Goal: Task Accomplishment & Management: Manage account settings

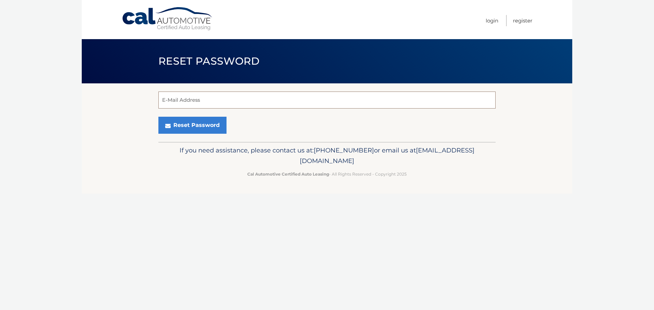
click at [273, 96] on input "E-Mail Address" at bounding box center [326, 100] width 337 height 17
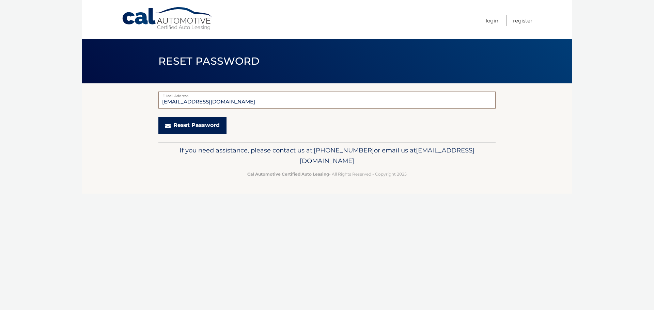
type input "pfox450@gmail.com"
click at [206, 129] on button "Reset Password" at bounding box center [192, 125] width 68 height 17
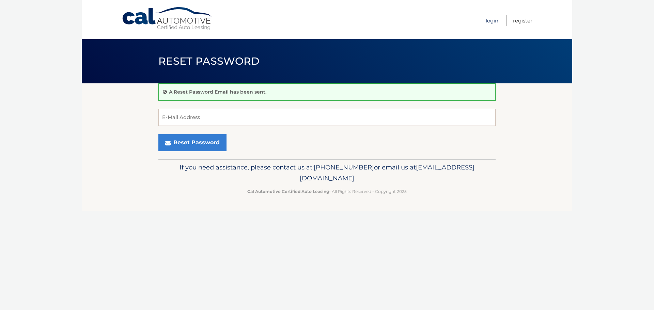
click at [495, 18] on link "Login" at bounding box center [492, 20] width 13 height 11
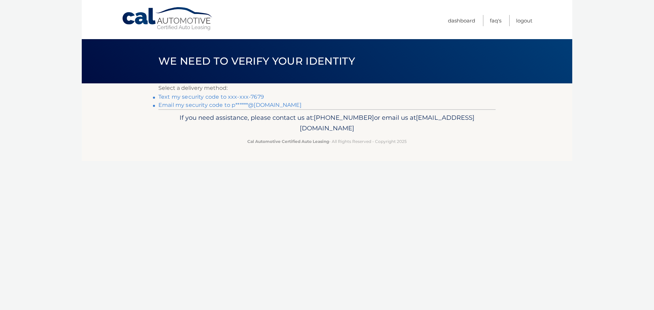
click at [223, 98] on link "Text my security code to xxx-xxx-7679" at bounding box center [211, 97] width 106 height 6
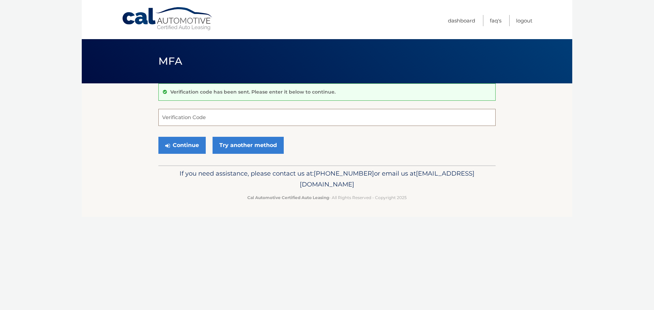
click at [277, 120] on input "Verification Code" at bounding box center [326, 117] width 337 height 17
type input "069010"
click at [158, 137] on button "Continue" at bounding box center [181, 145] width 47 height 17
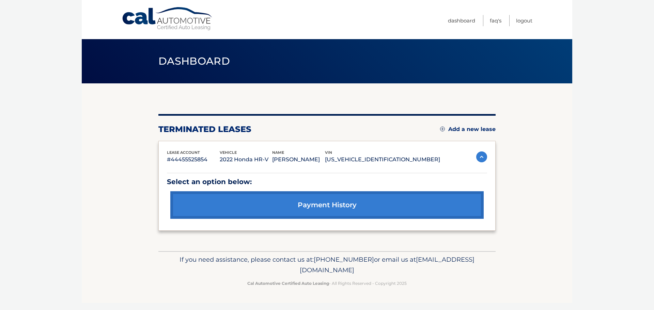
click at [438, 128] on div "terminated leases Add a new lease" at bounding box center [326, 129] width 337 height 10
click at [443, 128] on img at bounding box center [442, 129] width 5 height 5
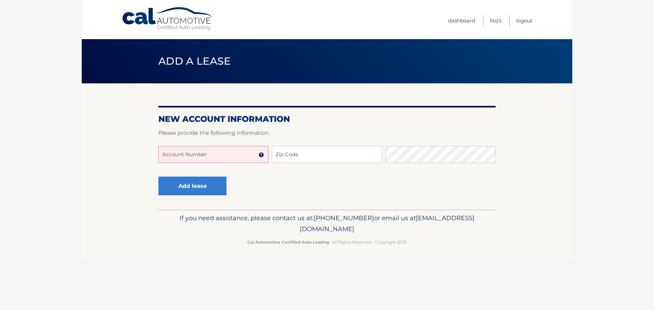
click at [222, 149] on input "Account Number" at bounding box center [213, 154] width 110 height 17
type input "44455981689"
click at [311, 156] on input "Zip Code" at bounding box center [327, 154] width 110 height 17
type input "11001"
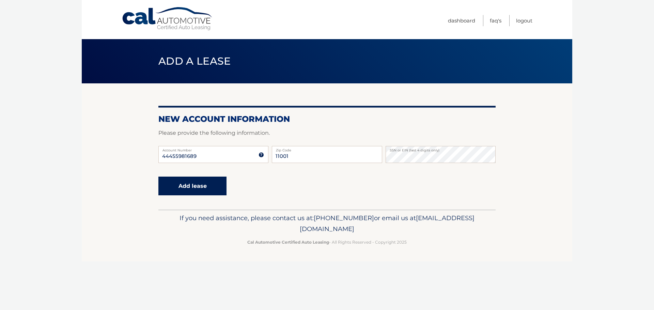
click at [188, 187] on button "Add lease" at bounding box center [192, 186] width 68 height 19
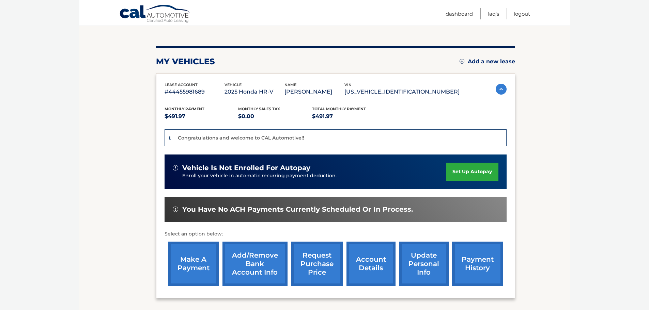
scroll to position [68, 0]
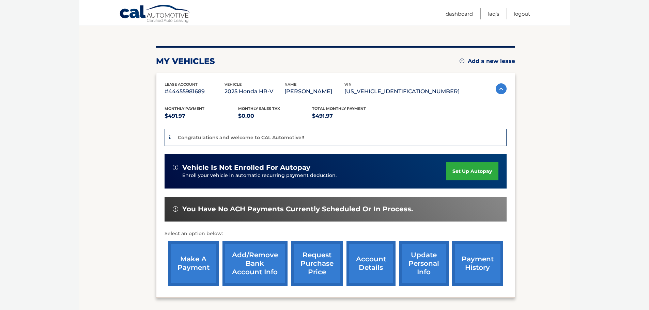
click at [472, 172] on link "set up autopay" at bounding box center [472, 172] width 52 height 18
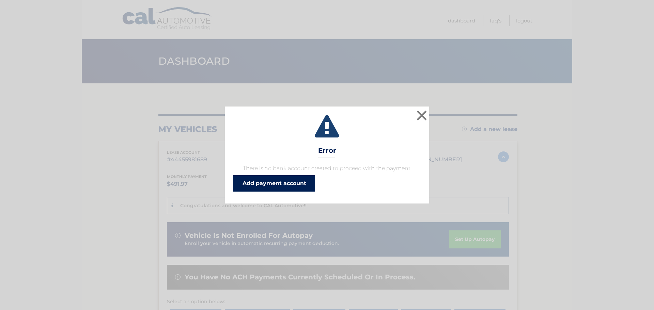
click at [279, 186] on link "Add payment account" at bounding box center [274, 184] width 82 height 16
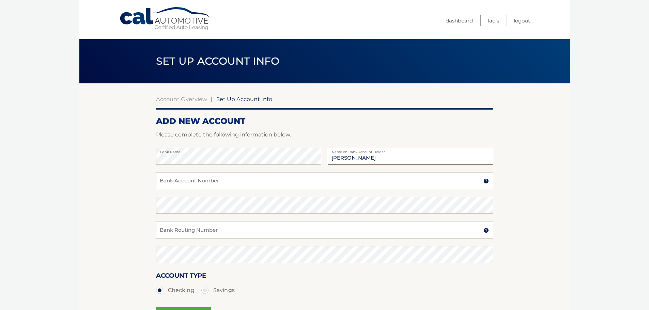
type input "Paul Foxhoven"
click at [220, 179] on input "Bank Account Number" at bounding box center [324, 180] width 337 height 17
type input "581275663"
click at [233, 229] on input "Bank Routing Number" at bounding box center [324, 230] width 337 height 17
type input "021000021"
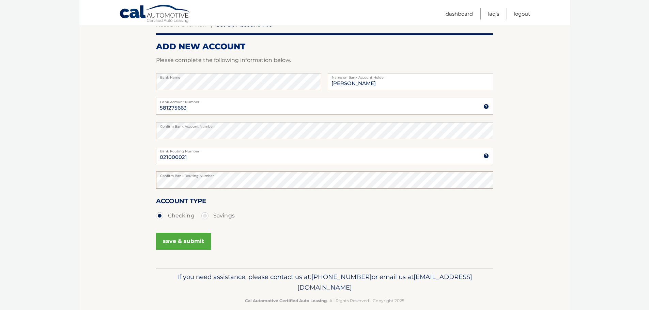
scroll to position [85, 0]
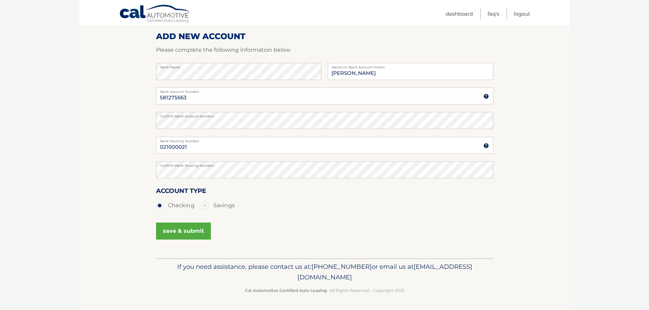
click at [185, 229] on button "save & submit" at bounding box center [183, 231] width 55 height 17
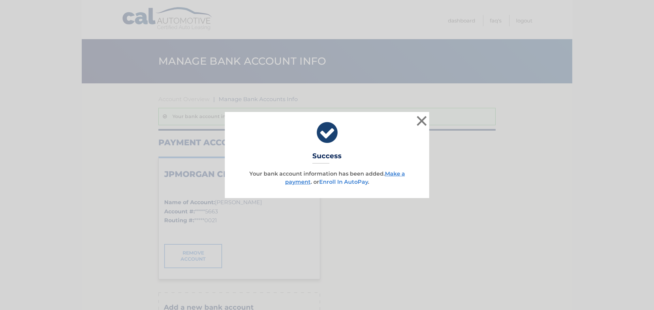
click at [359, 183] on link "Enroll In AutoPay" at bounding box center [343, 182] width 49 height 6
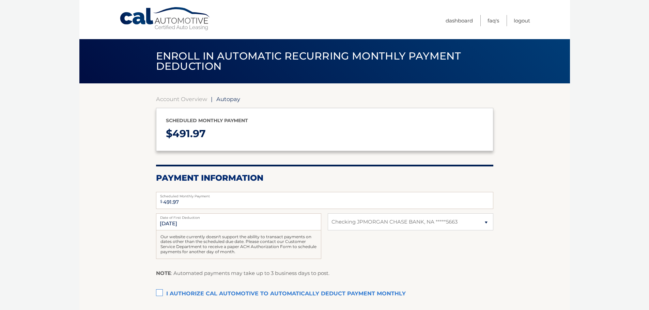
select select "MGMxZmUyOWEtZDdiMy00YTNiLWE2MTYtOTY4NjEwMzExMmM3"
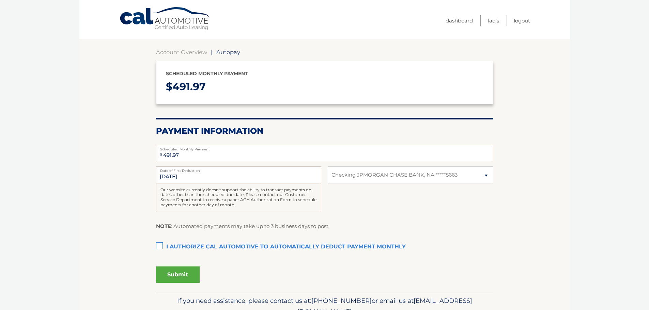
scroll to position [68, 0]
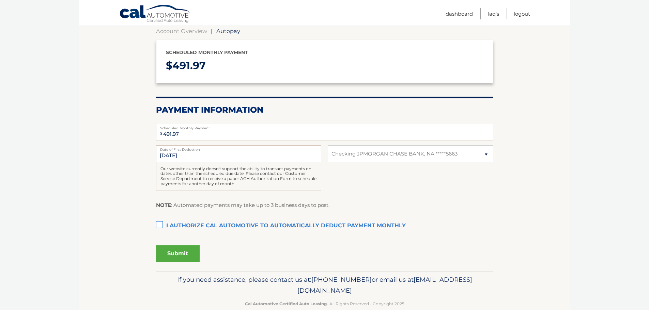
click at [158, 224] on label "I authorize cal automotive to automatically deduct payment monthly This checkbo…" at bounding box center [324, 226] width 337 height 14
click at [0, 0] on input "I authorize cal automotive to automatically deduct payment monthly This checkbo…" at bounding box center [0, 0] width 0 height 0
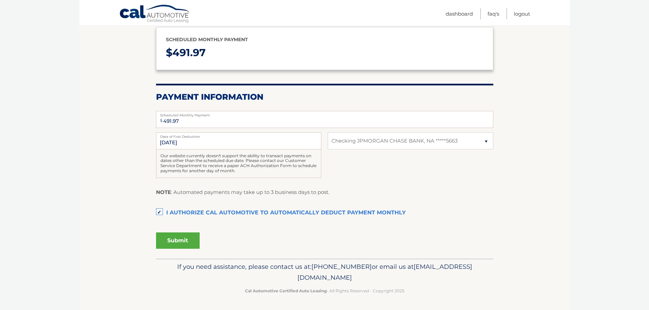
click at [179, 242] on button "Submit" at bounding box center [178, 241] width 44 height 16
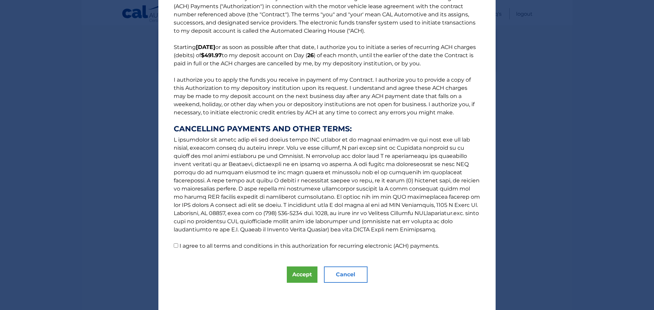
scroll to position [0, 0]
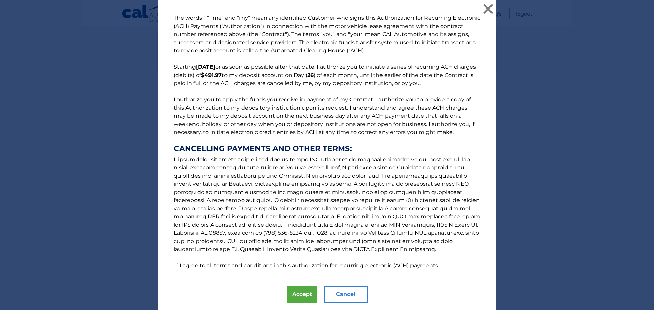
click at [174, 267] on input "I agree to all terms and conditions in this authorization for recurring electro…" at bounding box center [176, 265] width 4 height 4
checkbox input "true"
click at [305, 298] on button "Accept" at bounding box center [302, 295] width 31 height 16
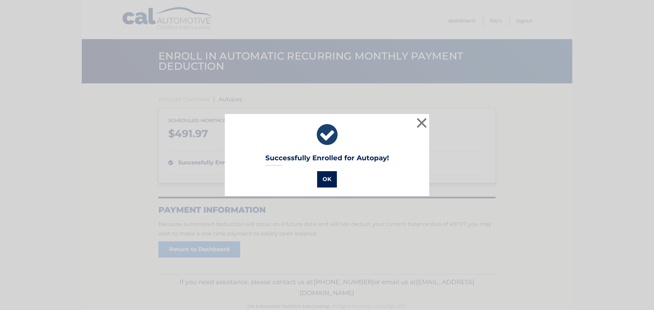
click at [320, 180] on button "OK" at bounding box center [327, 179] width 20 height 16
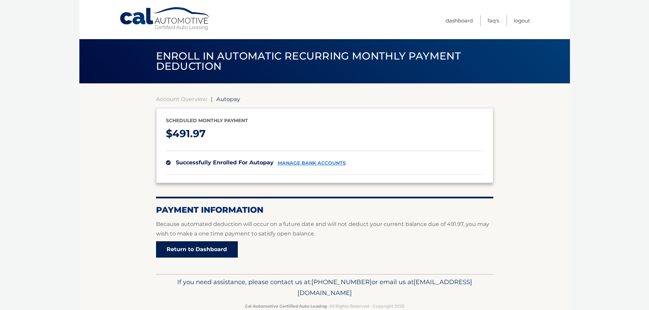
click at [209, 251] on link "Return to Dashboard" at bounding box center [197, 250] width 82 height 16
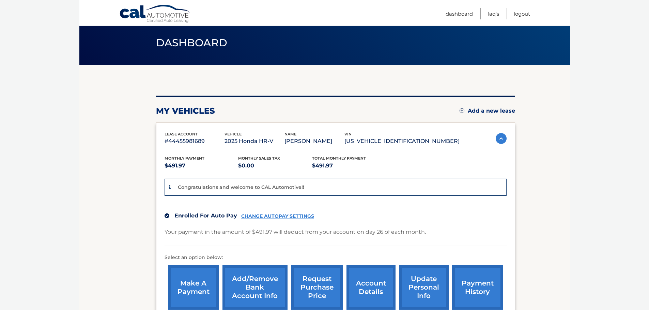
scroll to position [34, 0]
